Goal: Transaction & Acquisition: Book appointment/travel/reservation

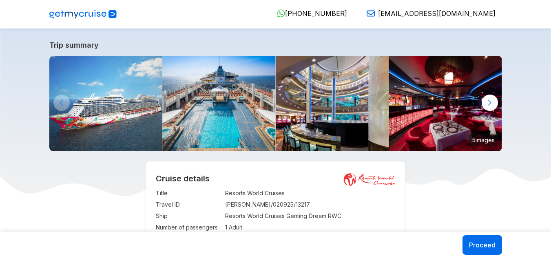
click at [88, 11] on img at bounding box center [82, 14] width 67 height 10
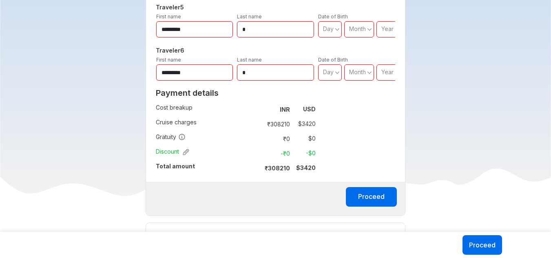
scroll to position [606, 0]
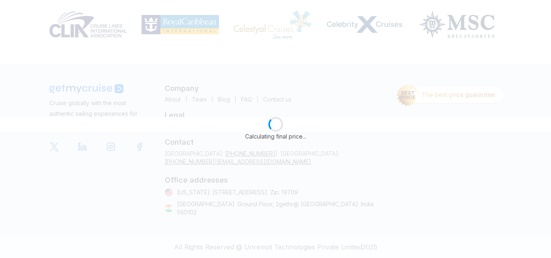
scroll to position [216, 0]
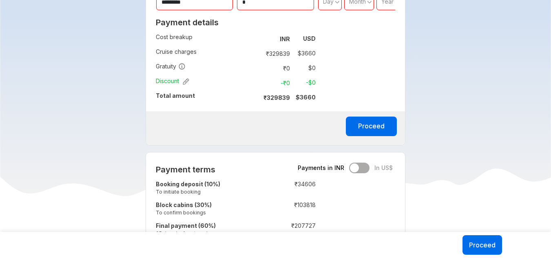
scroll to position [659, 0]
